Goal: Task Accomplishment & Management: Use online tool/utility

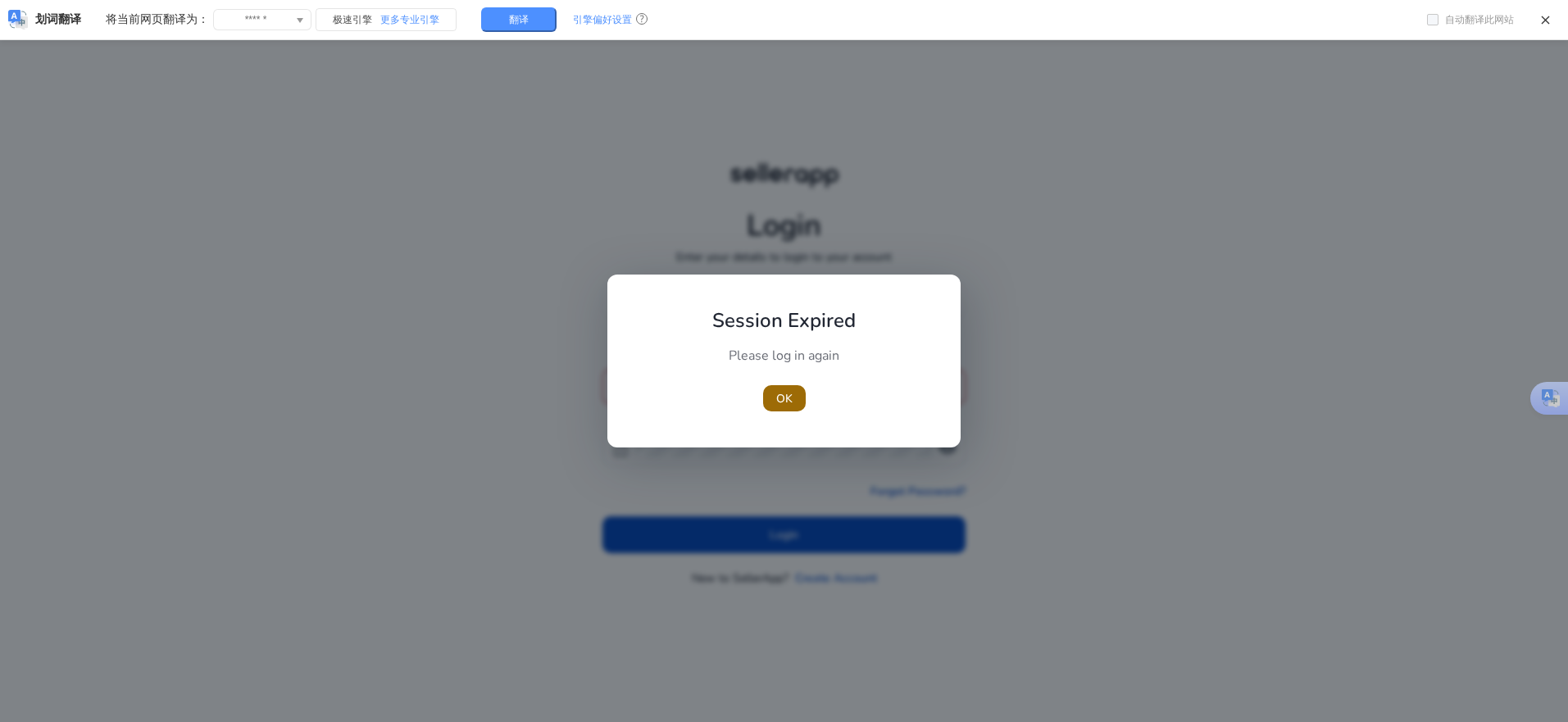
click at [769, 397] on span "button" at bounding box center [784, 398] width 43 height 40
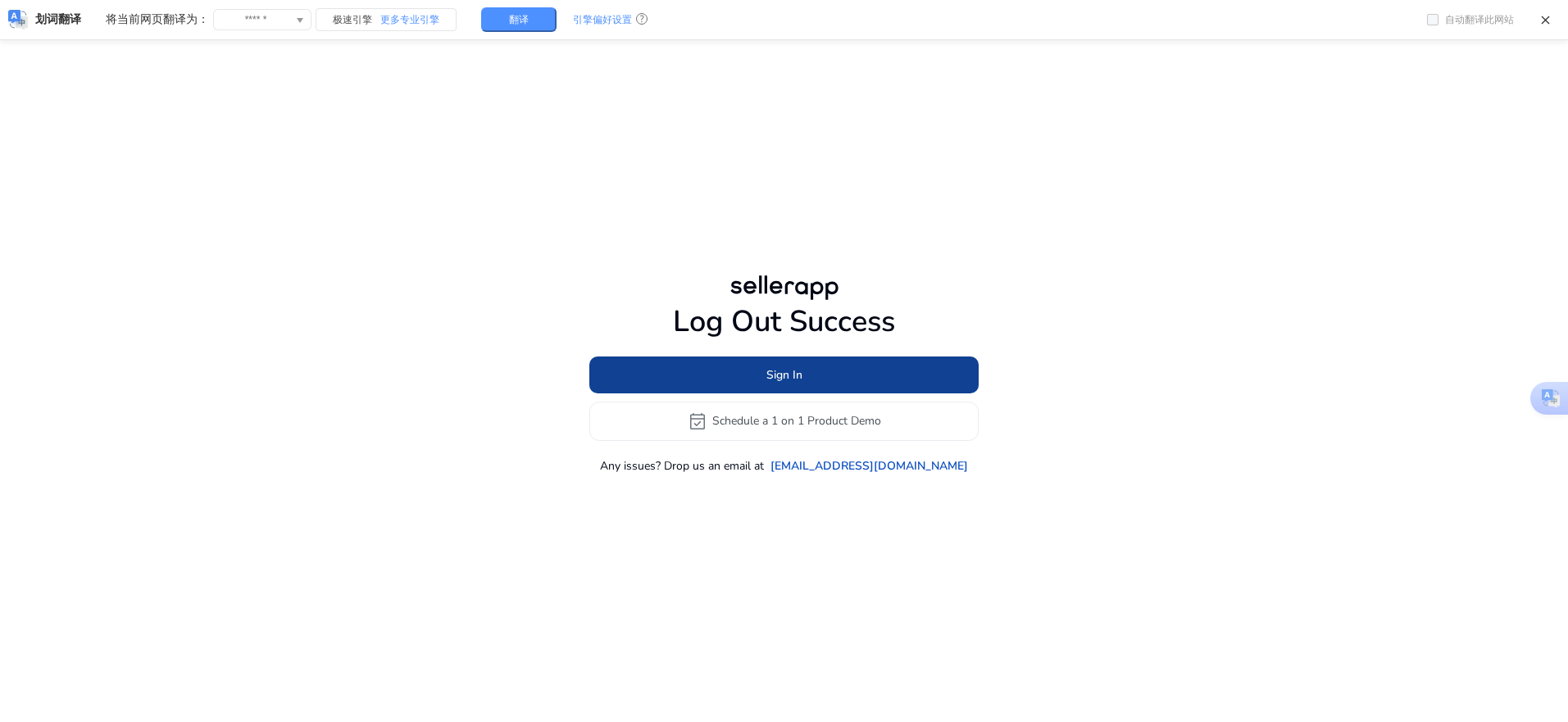
click at [769, 380] on span "Sign In" at bounding box center [784, 374] width 36 height 17
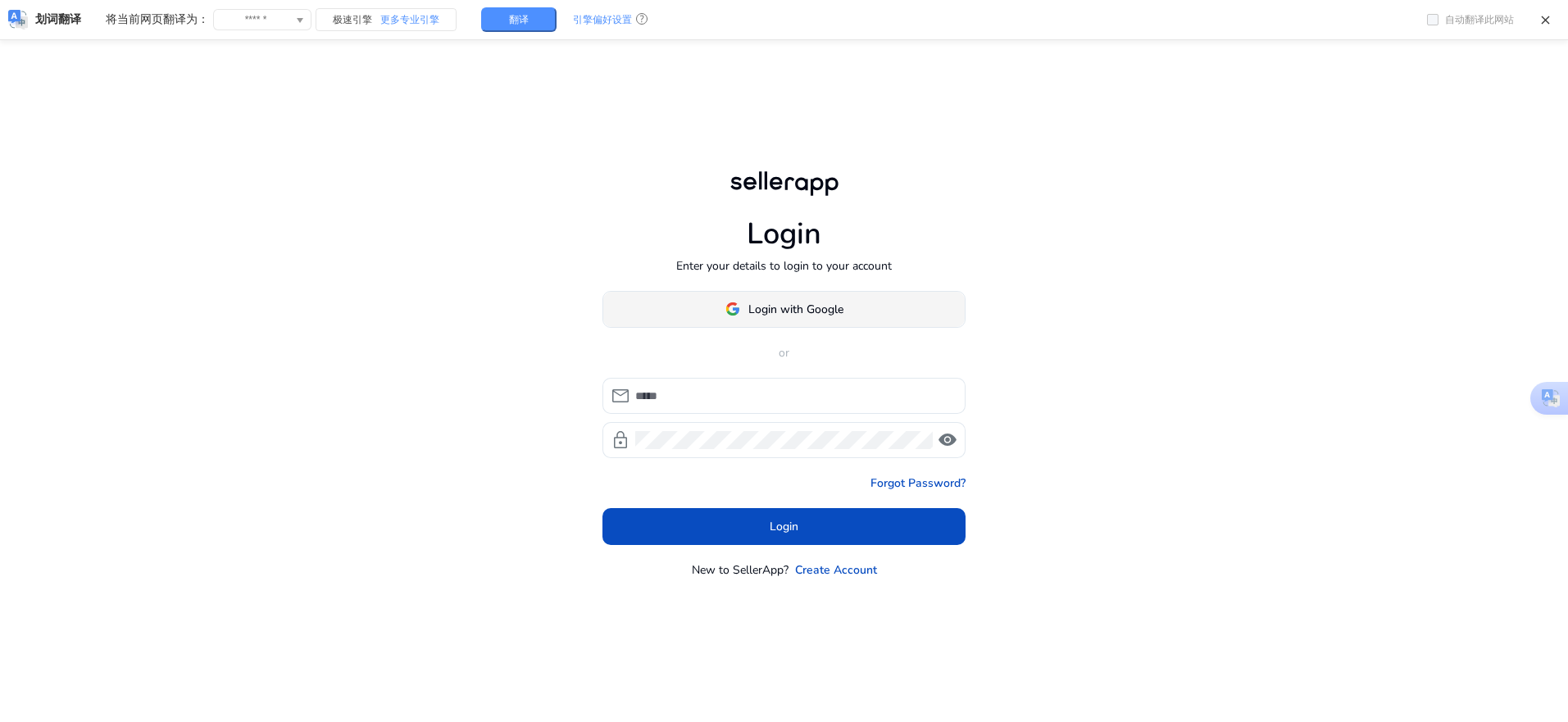
click at [750, 306] on span "Login with Google" at bounding box center [795, 309] width 95 height 17
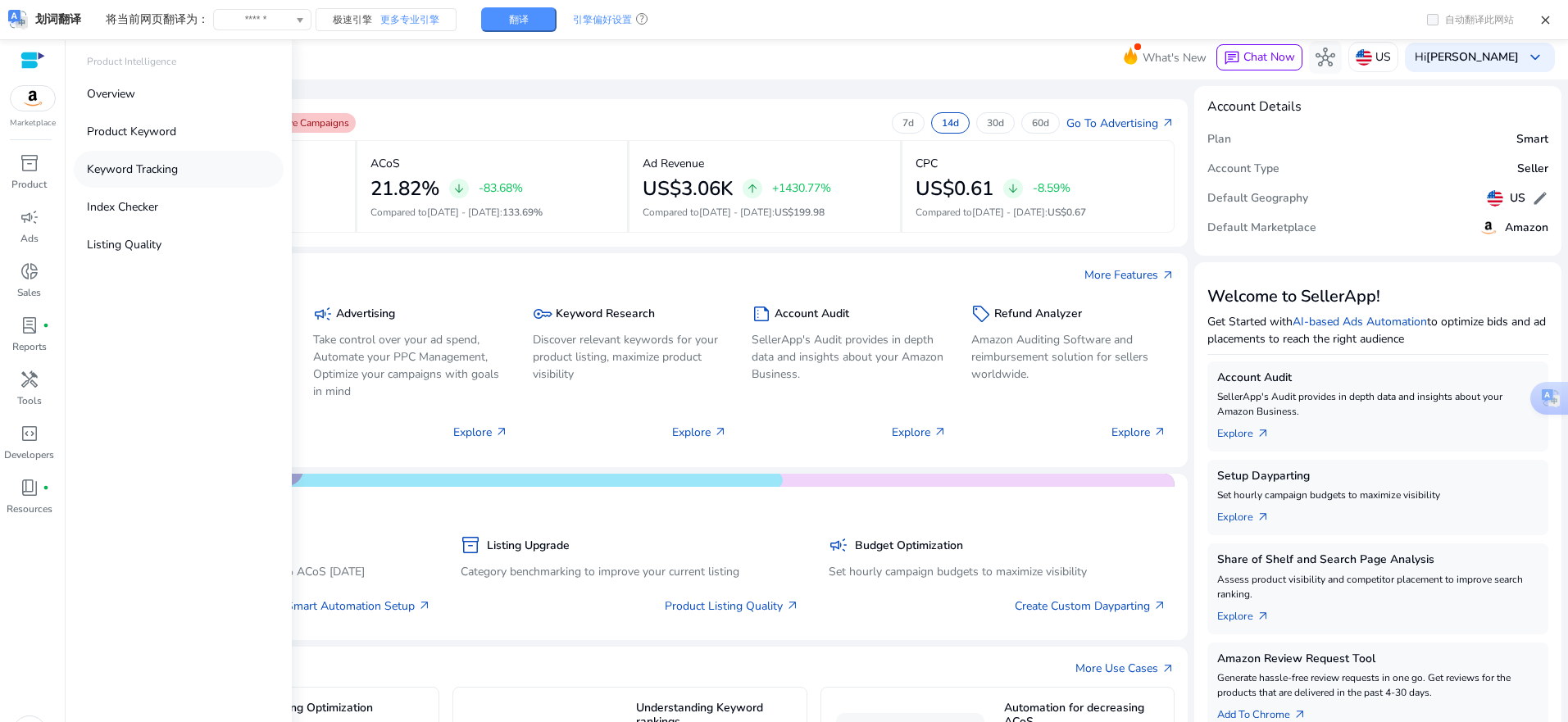
click at [139, 166] on p "Keyword Tracking" at bounding box center [133, 168] width 91 height 17
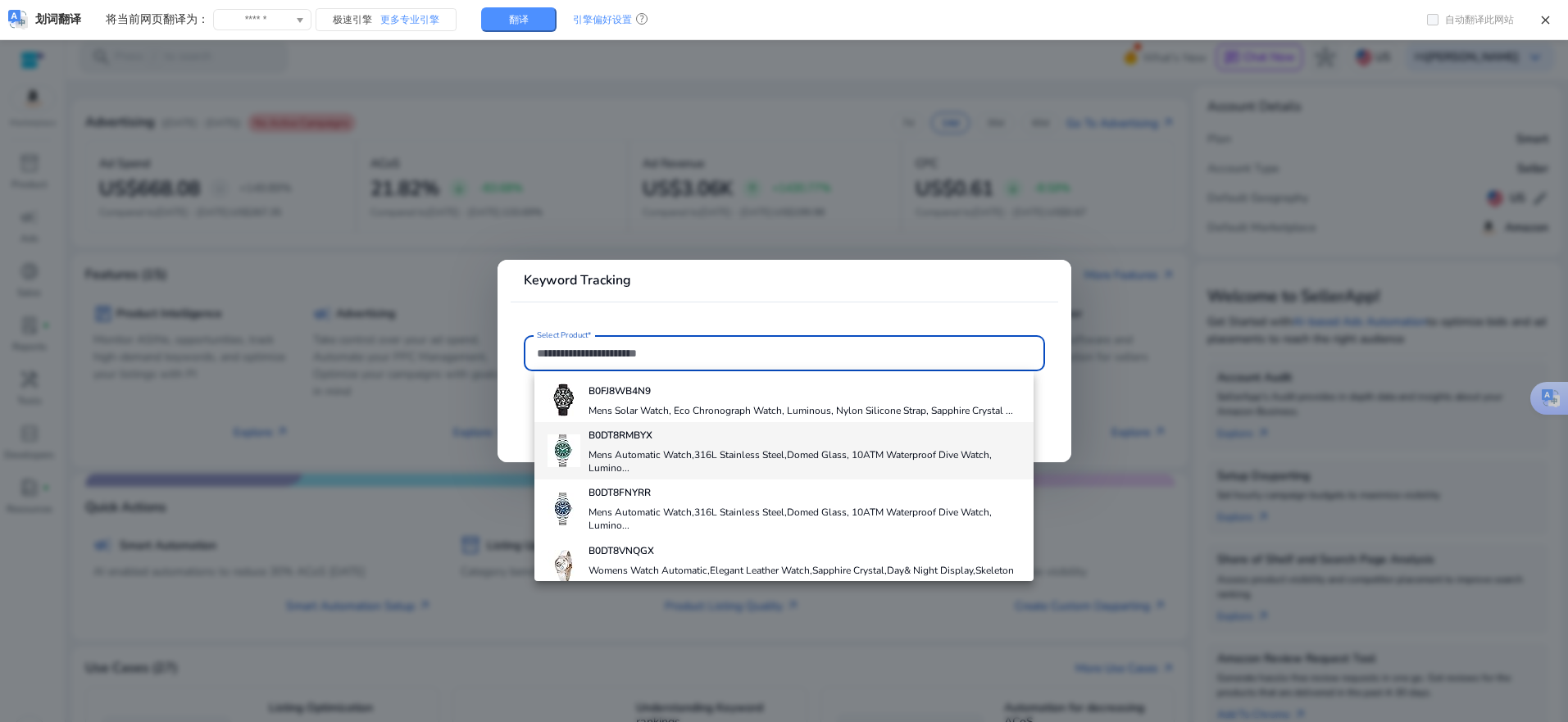
click at [648, 458] on h4 "Mens Automatic Watch,316L Stainless Steel,Domed Glass, 10ATM Waterproof Dive Wa…" at bounding box center [804, 462] width 433 height 26
type input "**********"
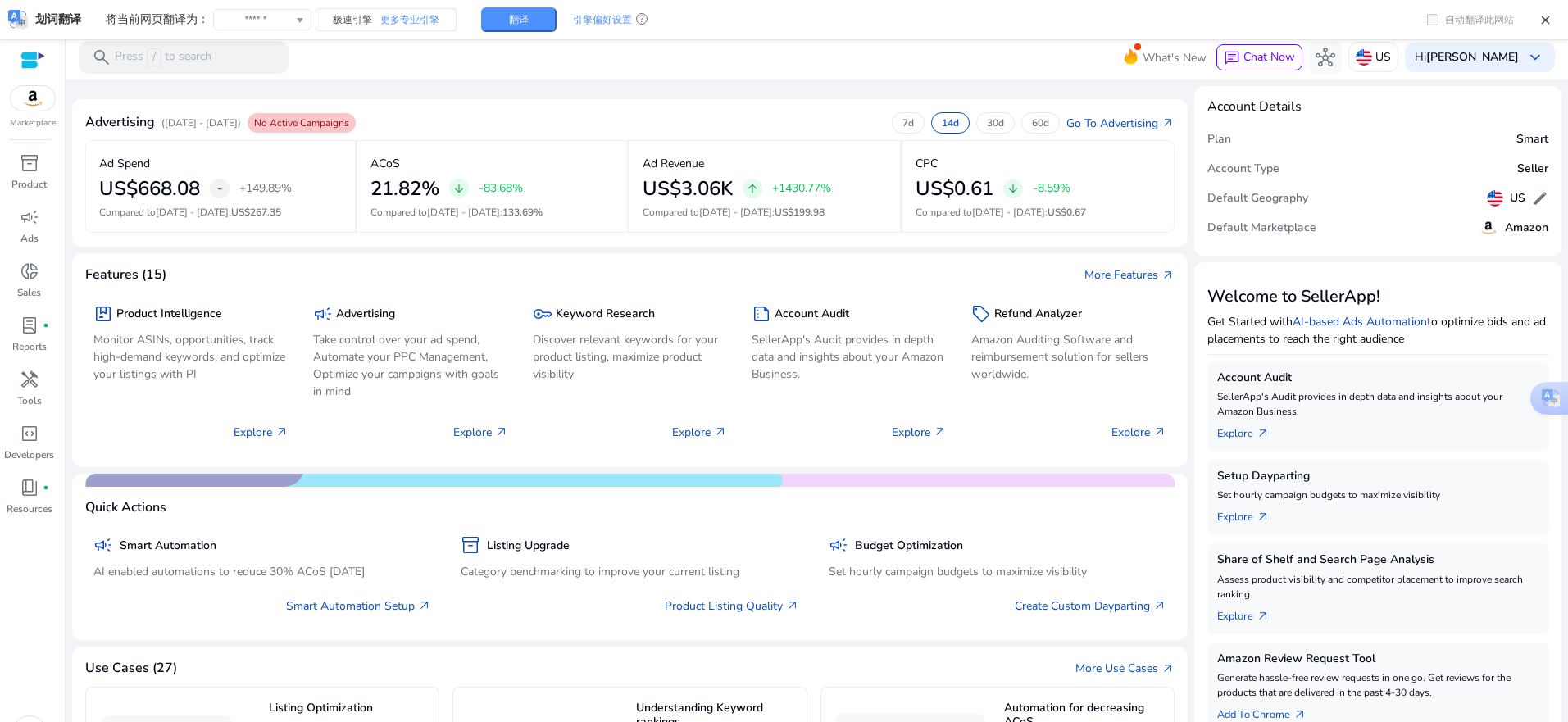
scroll to position [35, 0]
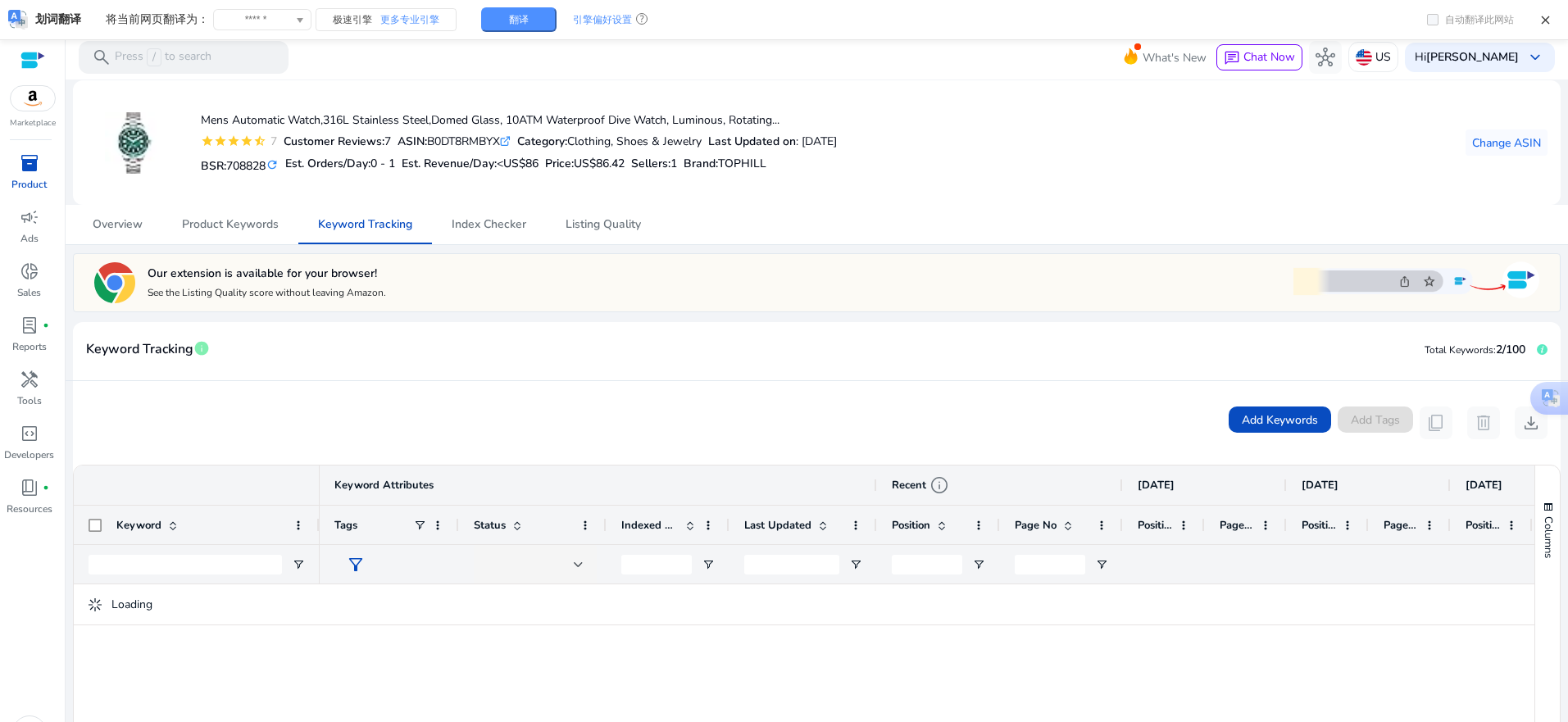
click at [37, 173] on span "inventory_2" at bounding box center [30, 163] width 20 height 20
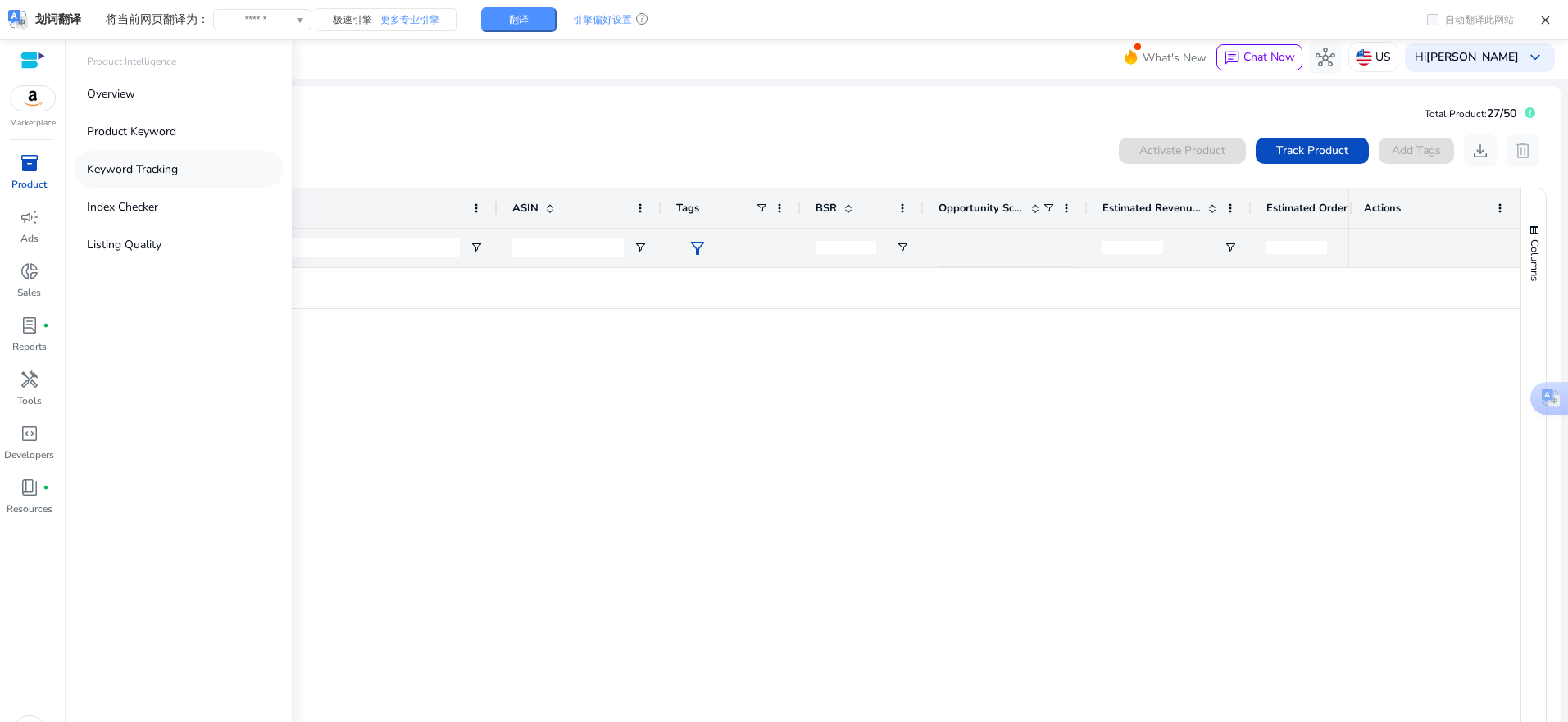
click at [108, 167] on p "Keyword Tracking" at bounding box center [133, 168] width 91 height 17
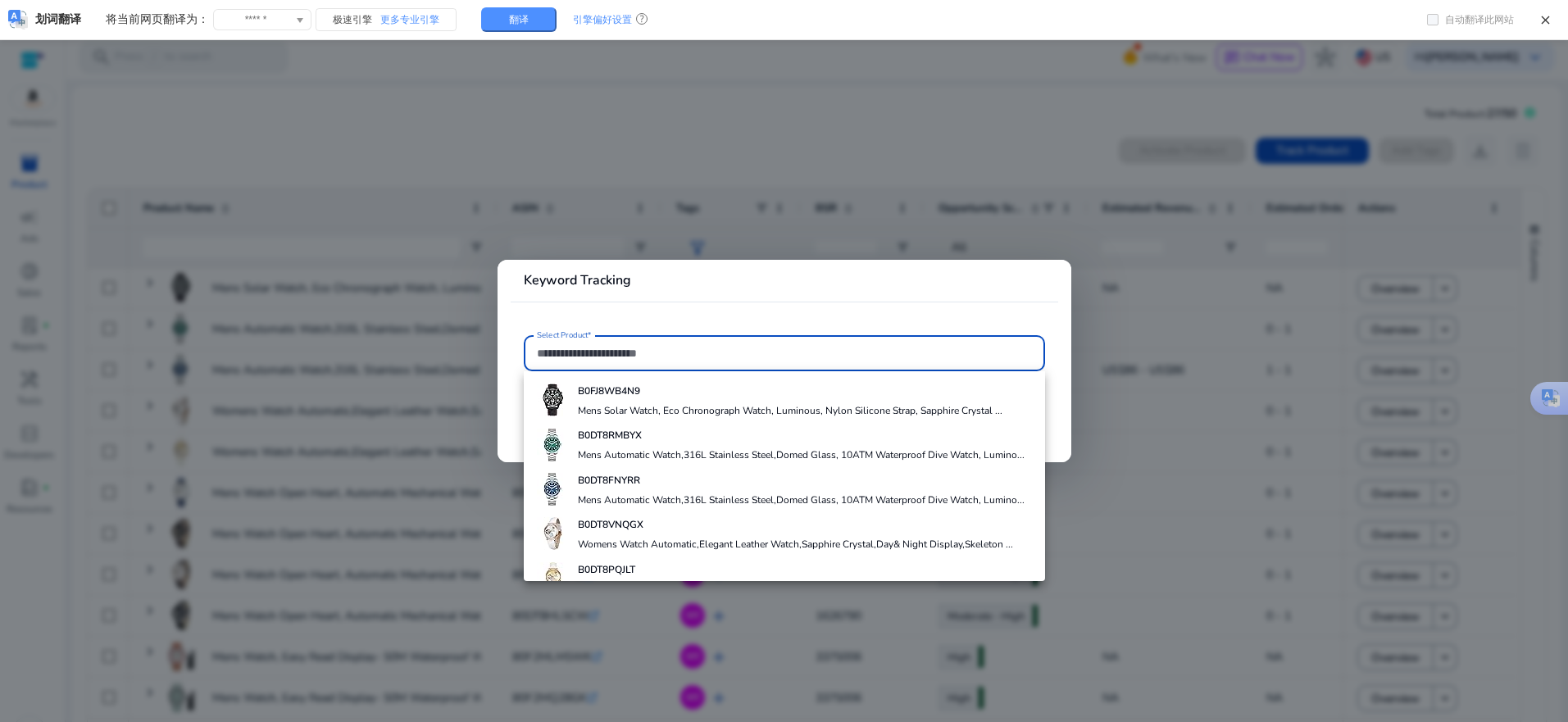
click at [323, 107] on div at bounding box center [784, 361] width 1568 height 722
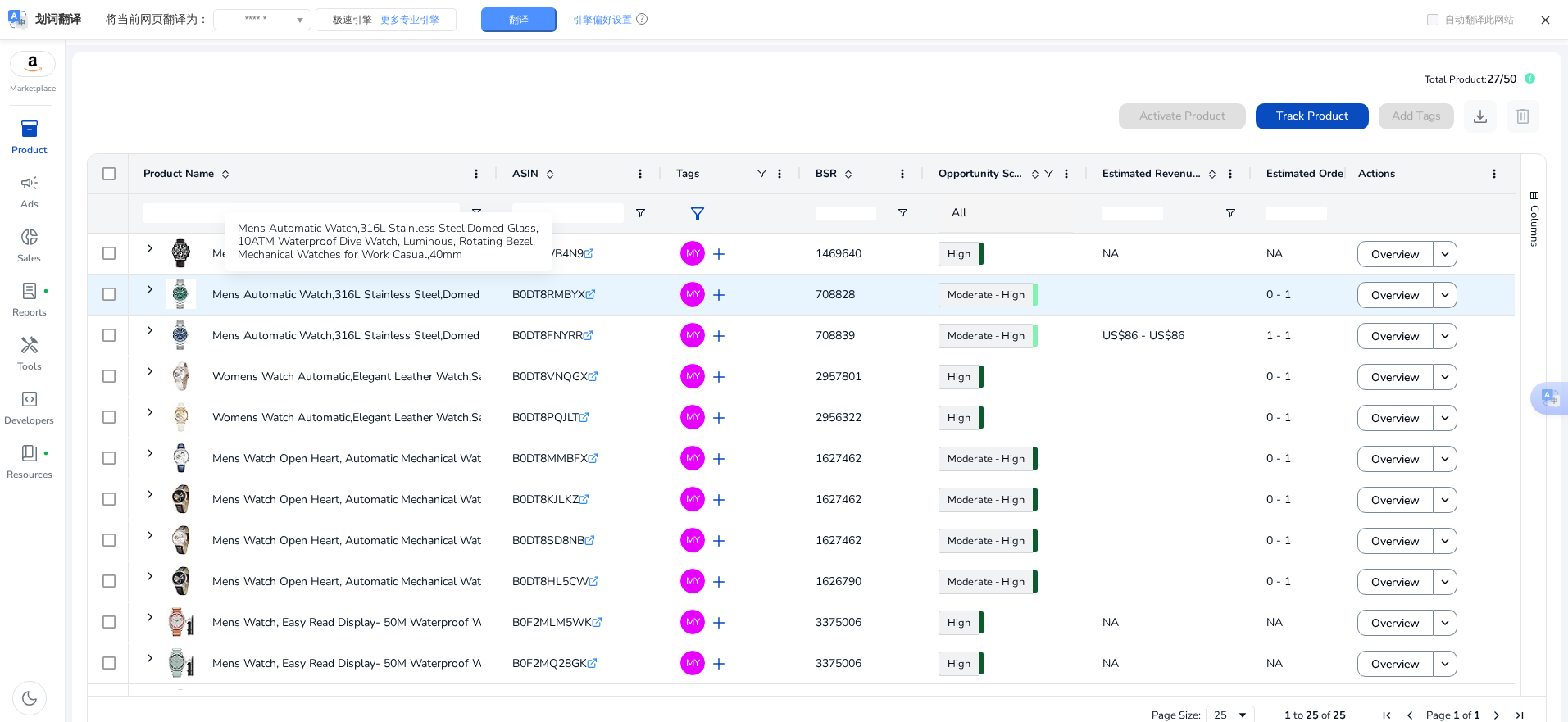
click at [404, 292] on p "Mens Automatic Watch,316L Stainless Steel,Domed Glass, 10ATM..." at bounding box center [386, 294] width 349 height 34
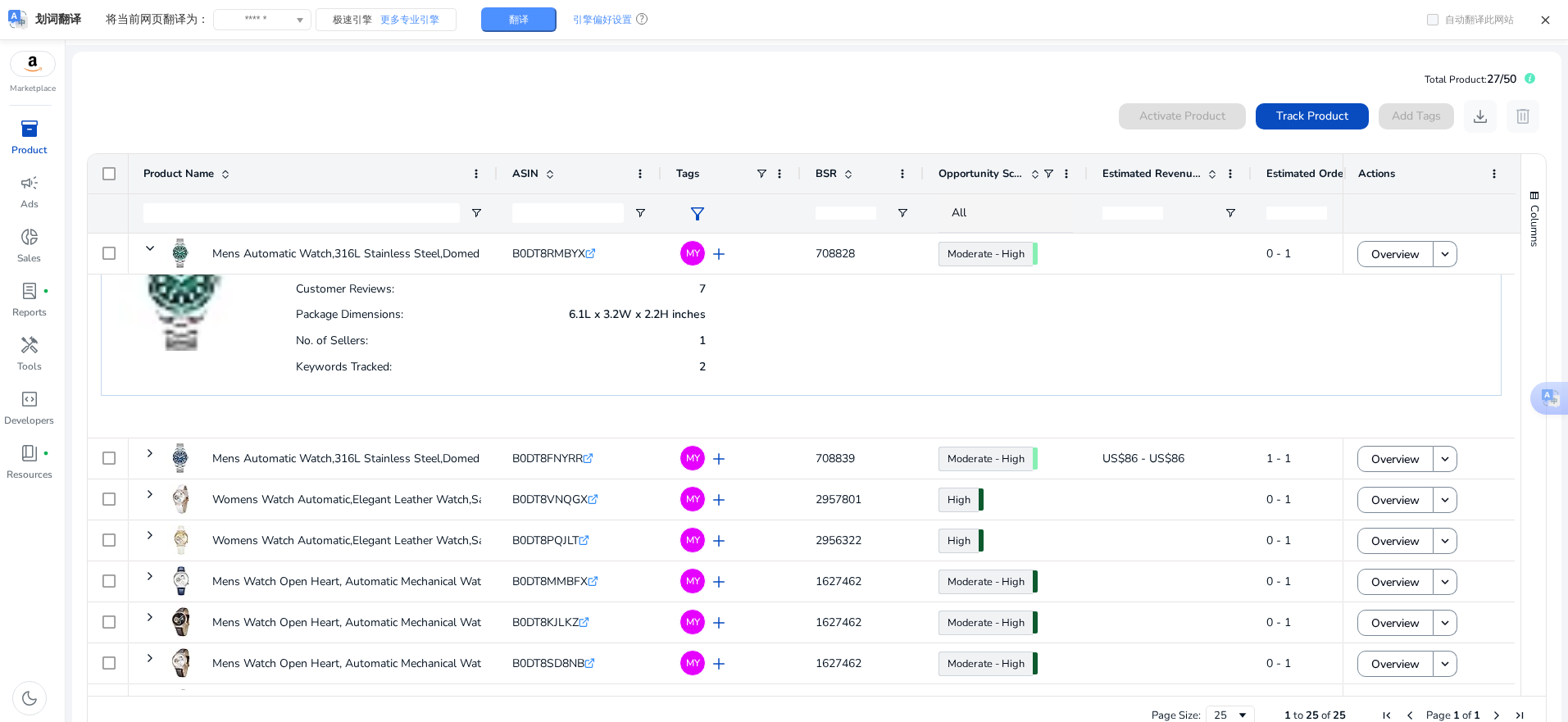
scroll to position [88, 0]
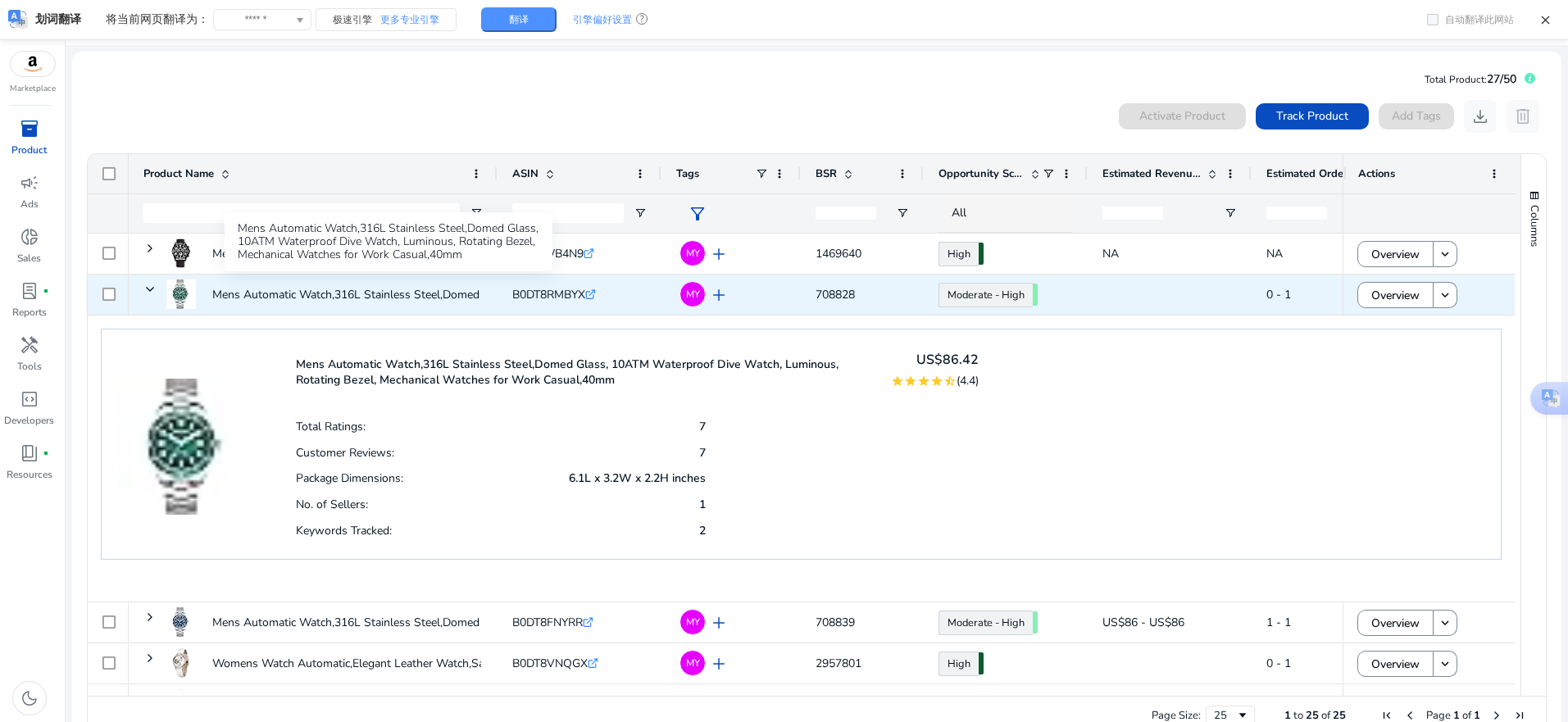
click at [421, 288] on p "Mens Automatic Watch,316L Stainless Steel,Domed Glass, 10ATM..." at bounding box center [386, 294] width 349 height 34
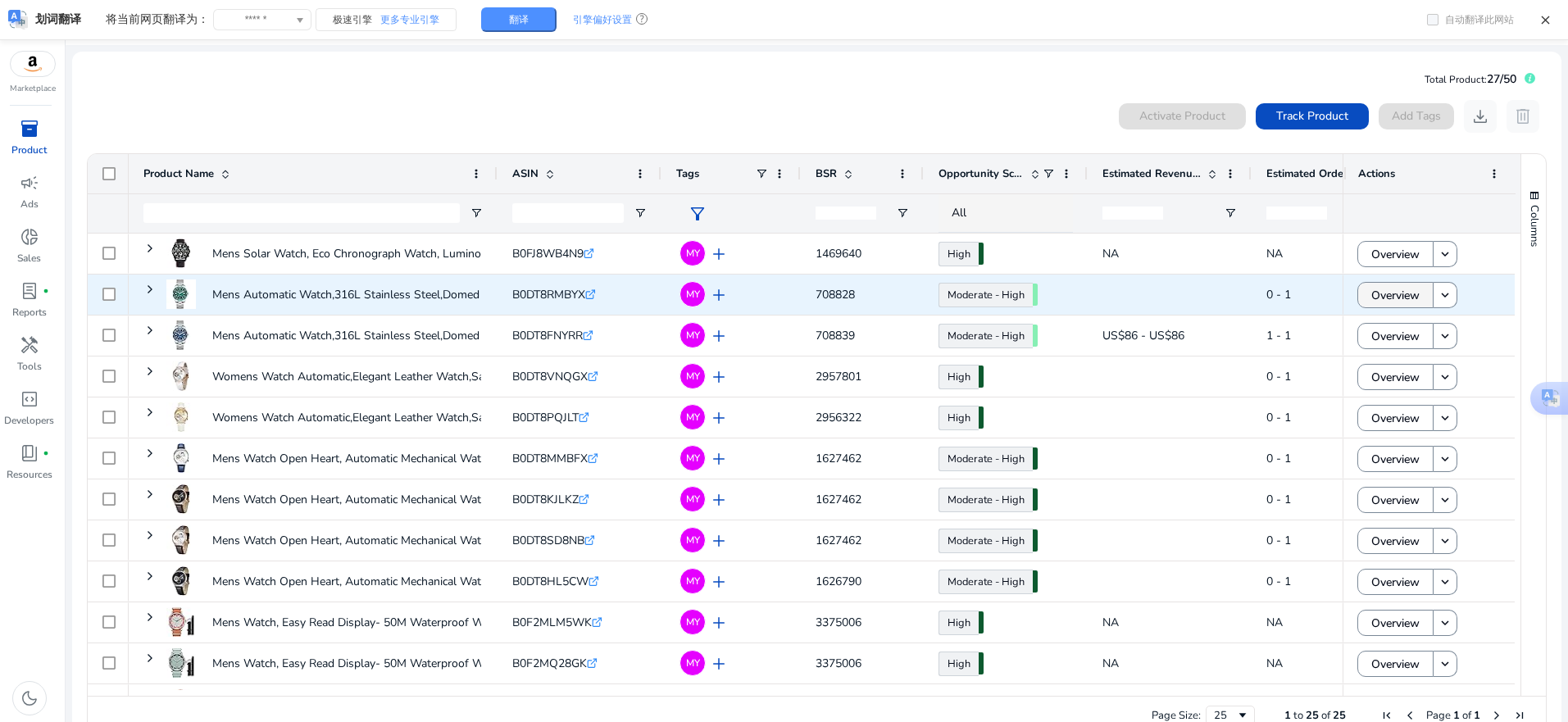
click at [1389, 297] on span "Overview" at bounding box center [1395, 295] width 49 height 34
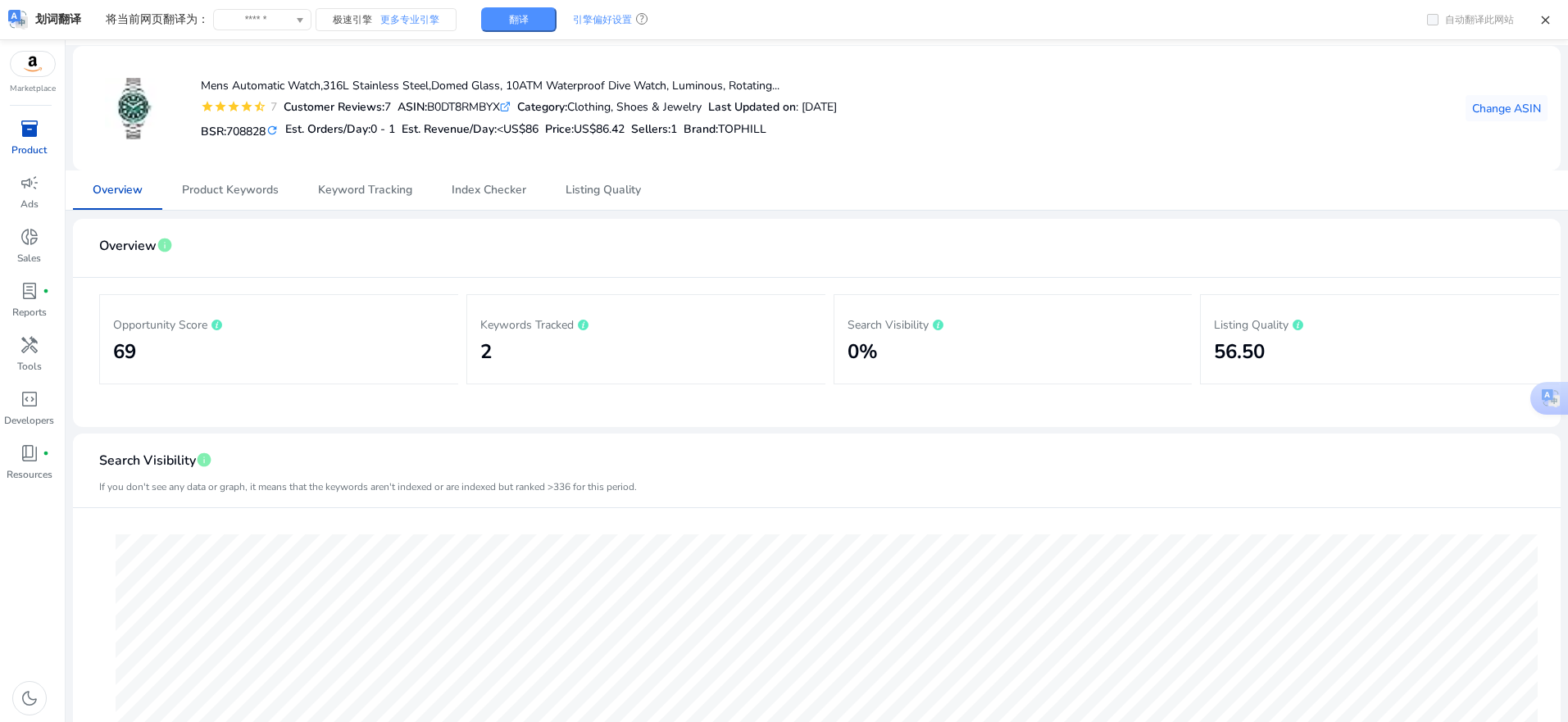
click at [542, 344] on h2 "2" at bounding box center [646, 352] width 332 height 24
drag, startPoint x: 540, startPoint y: 330, endPoint x: 528, endPoint y: 326, distance: 12.6
click at [539, 330] on p "Keywords Tracked" at bounding box center [646, 324] width 332 height 20
click at [244, 185] on span "Product Keywords" at bounding box center [231, 190] width 97 height 12
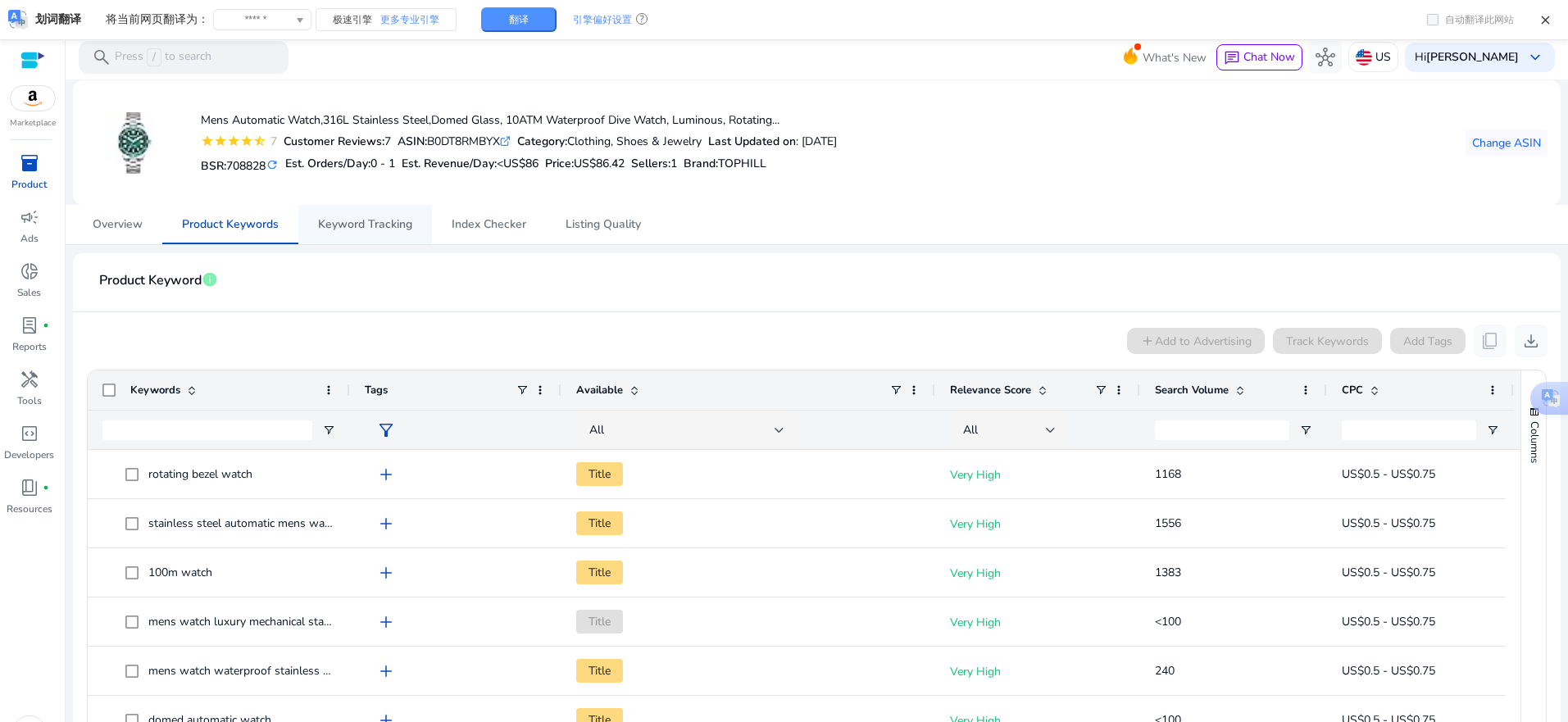
click at [362, 230] on span "Keyword Tracking" at bounding box center [365, 225] width 94 height 12
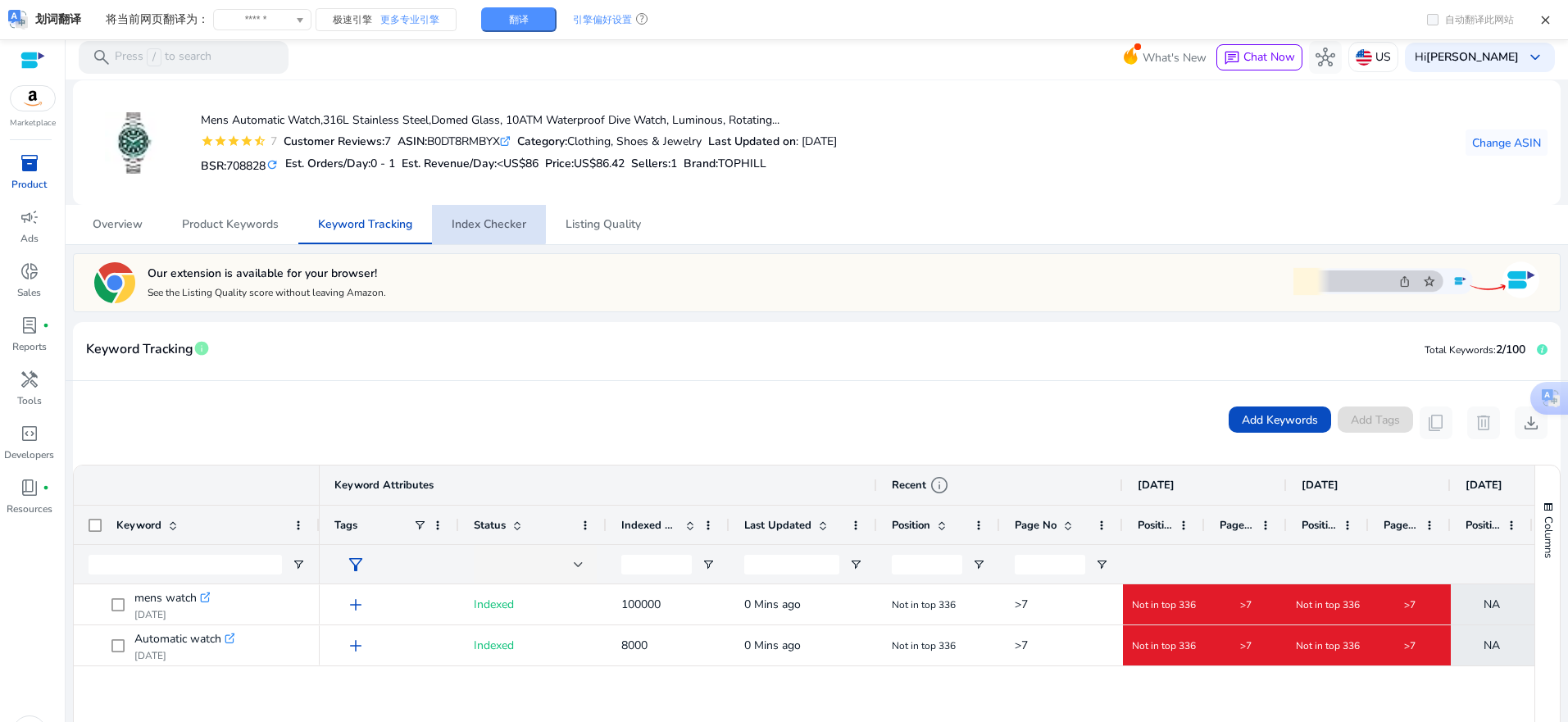
click at [486, 223] on span "Index Checker" at bounding box center [488, 225] width 74 height 12
